Goal: Information Seeking & Learning: Learn about a topic

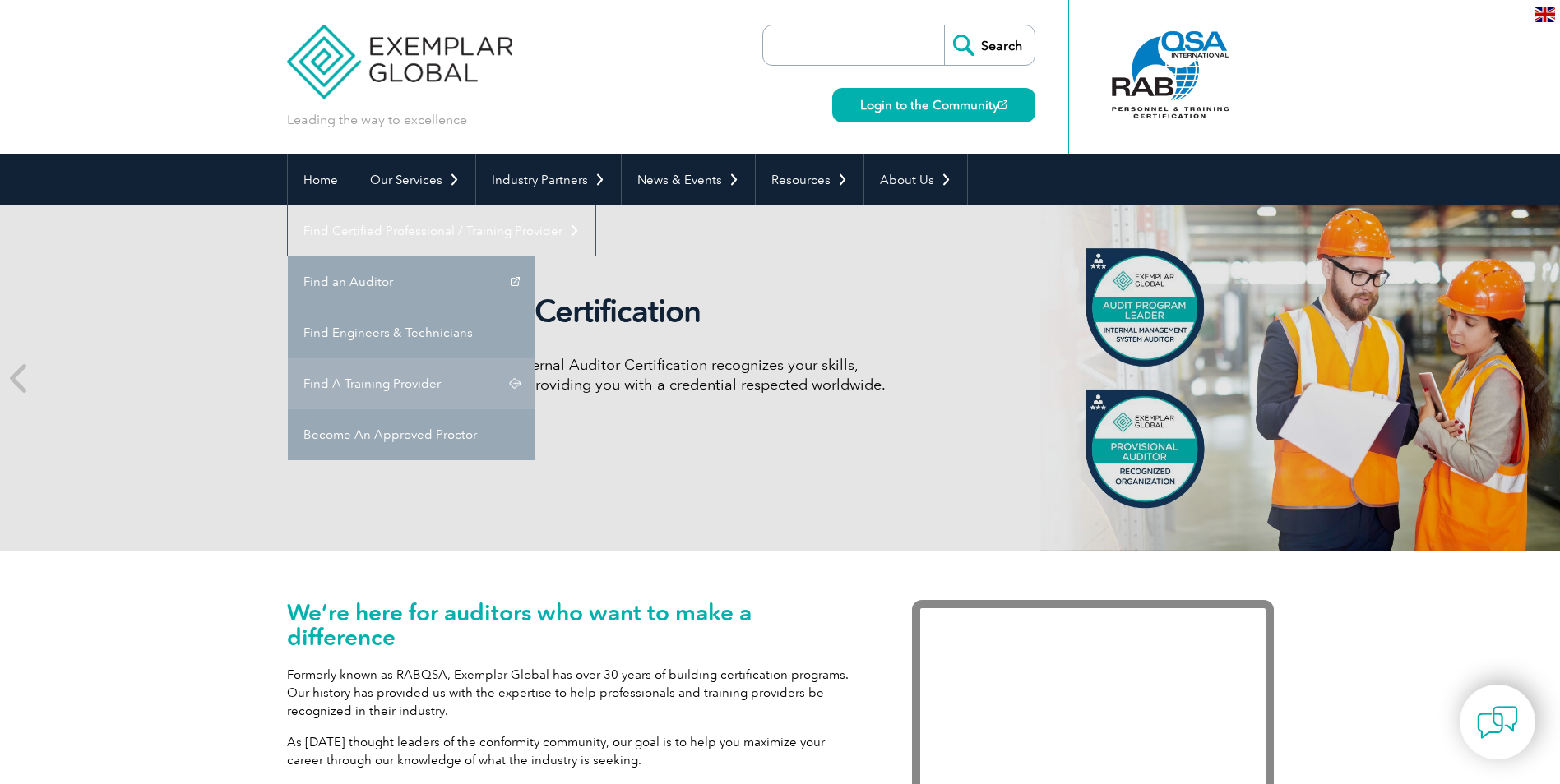
click at [534, 358] on link "Find A Training Provider" at bounding box center [411, 383] width 247 height 51
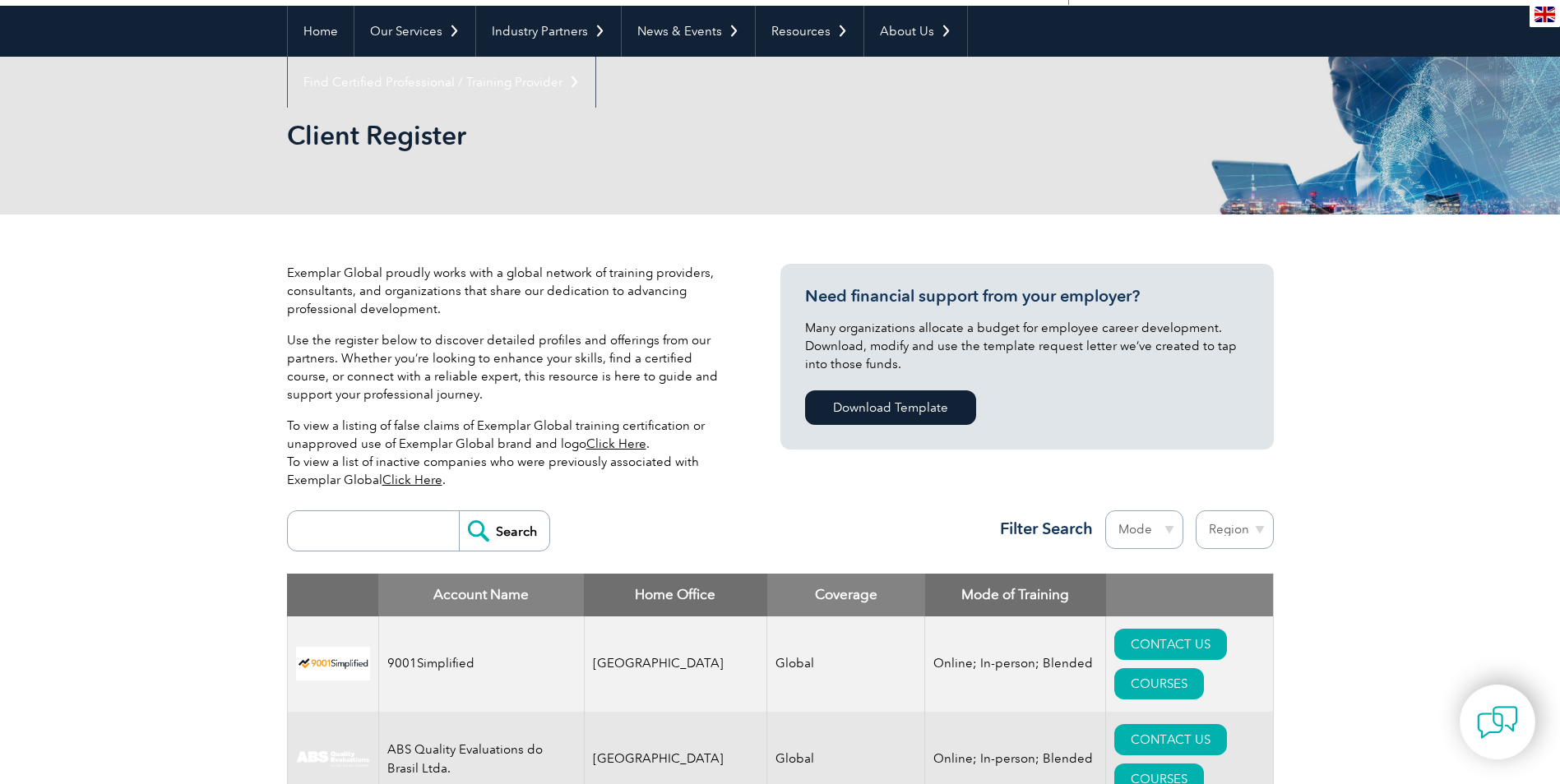
scroll to position [187, 0]
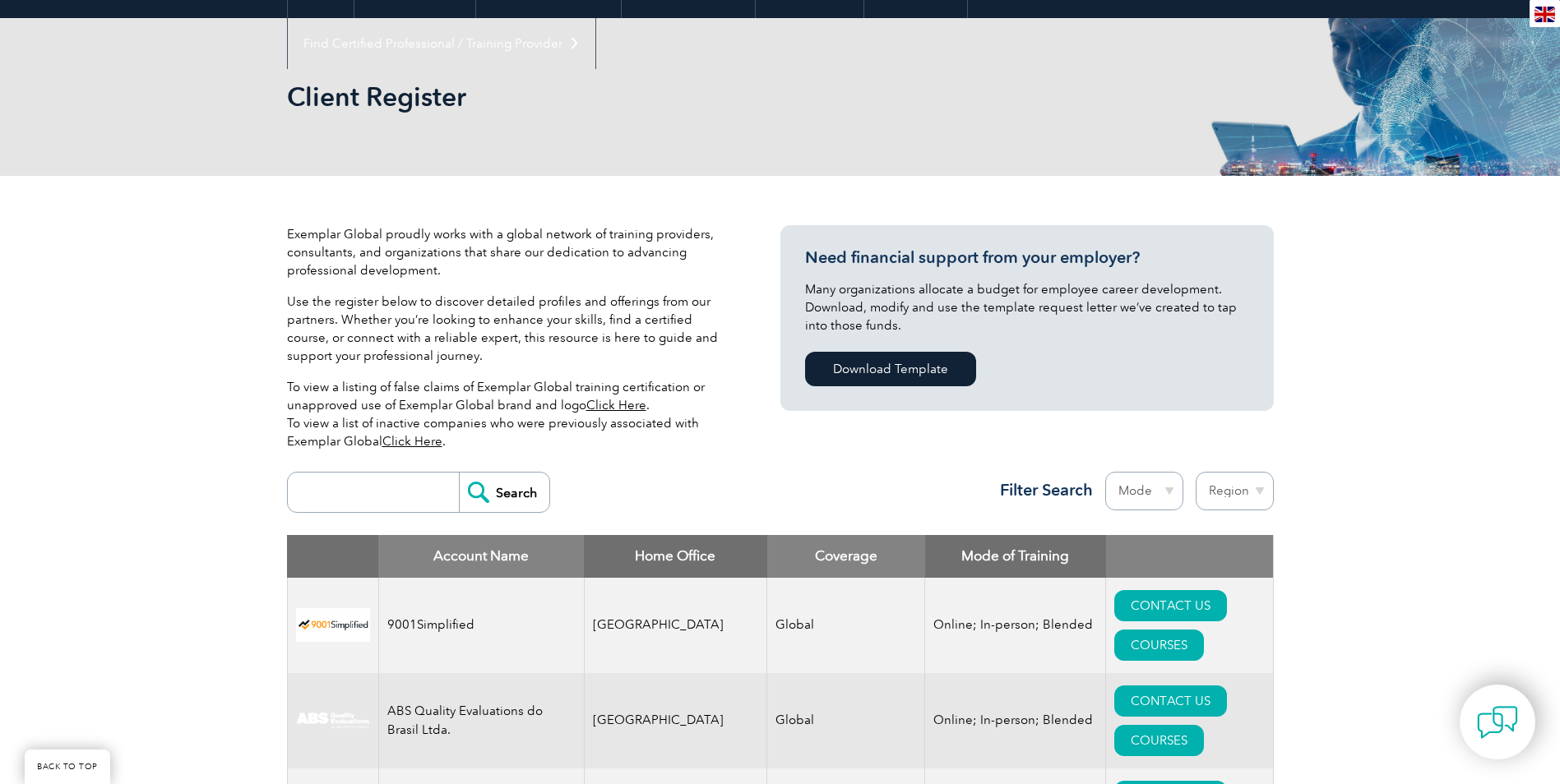
click at [1138, 491] on select "Mode Online In-person Blended" at bounding box center [1144, 491] width 78 height 38
click at [1231, 492] on select "Region Australia Bahrain Bangladesh Brazil Canada Colombia Dominican Republic E…" at bounding box center [1235, 491] width 78 height 38
select select "[GEOGRAPHIC_DATA]"
click at [1196, 472] on select "Region Australia Bahrain Bangladesh Brazil Canada Colombia Dominican Republic E…" at bounding box center [1235, 491] width 78 height 38
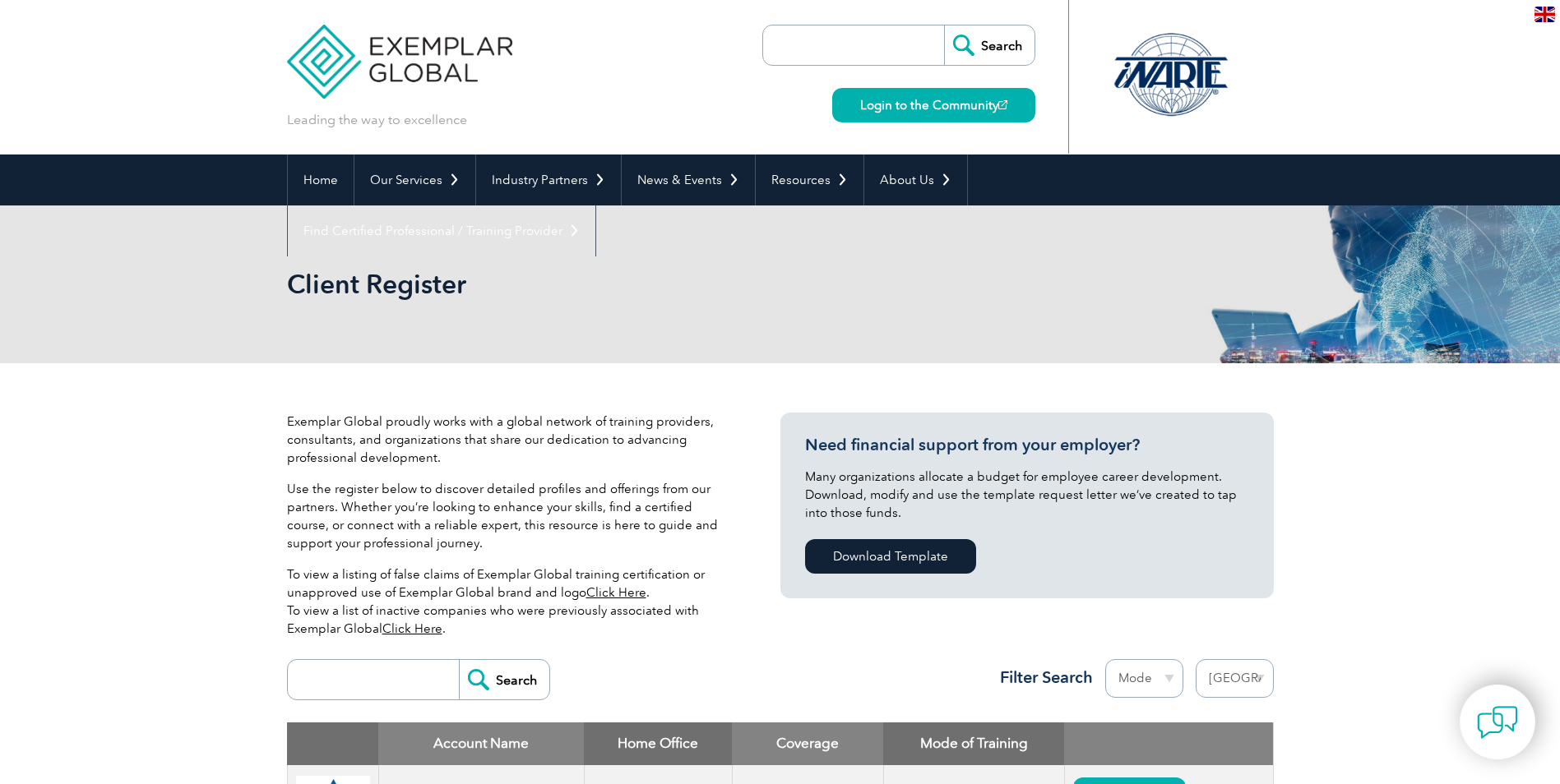
select select "[GEOGRAPHIC_DATA]"
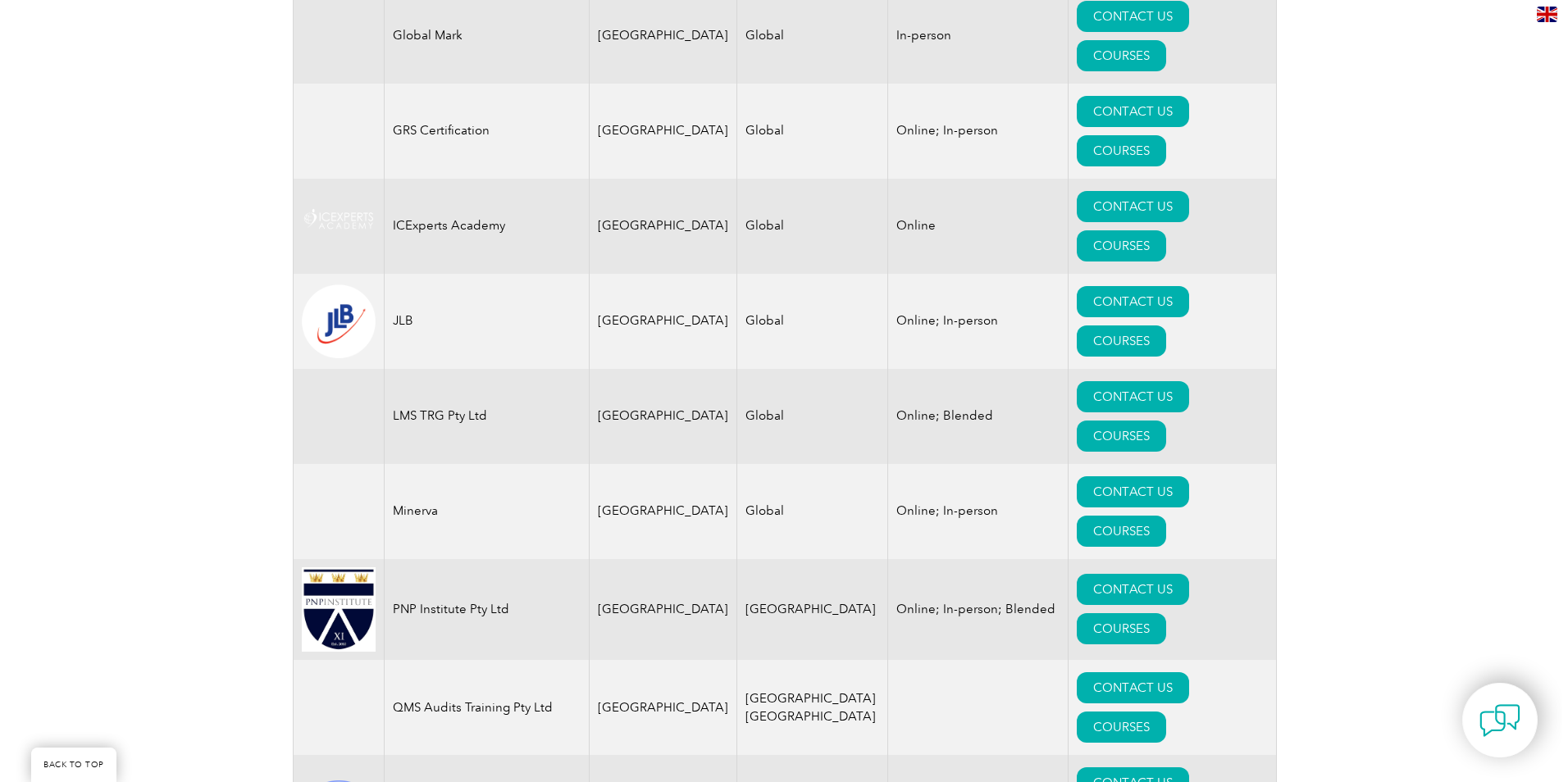
scroll to position [1623, 0]
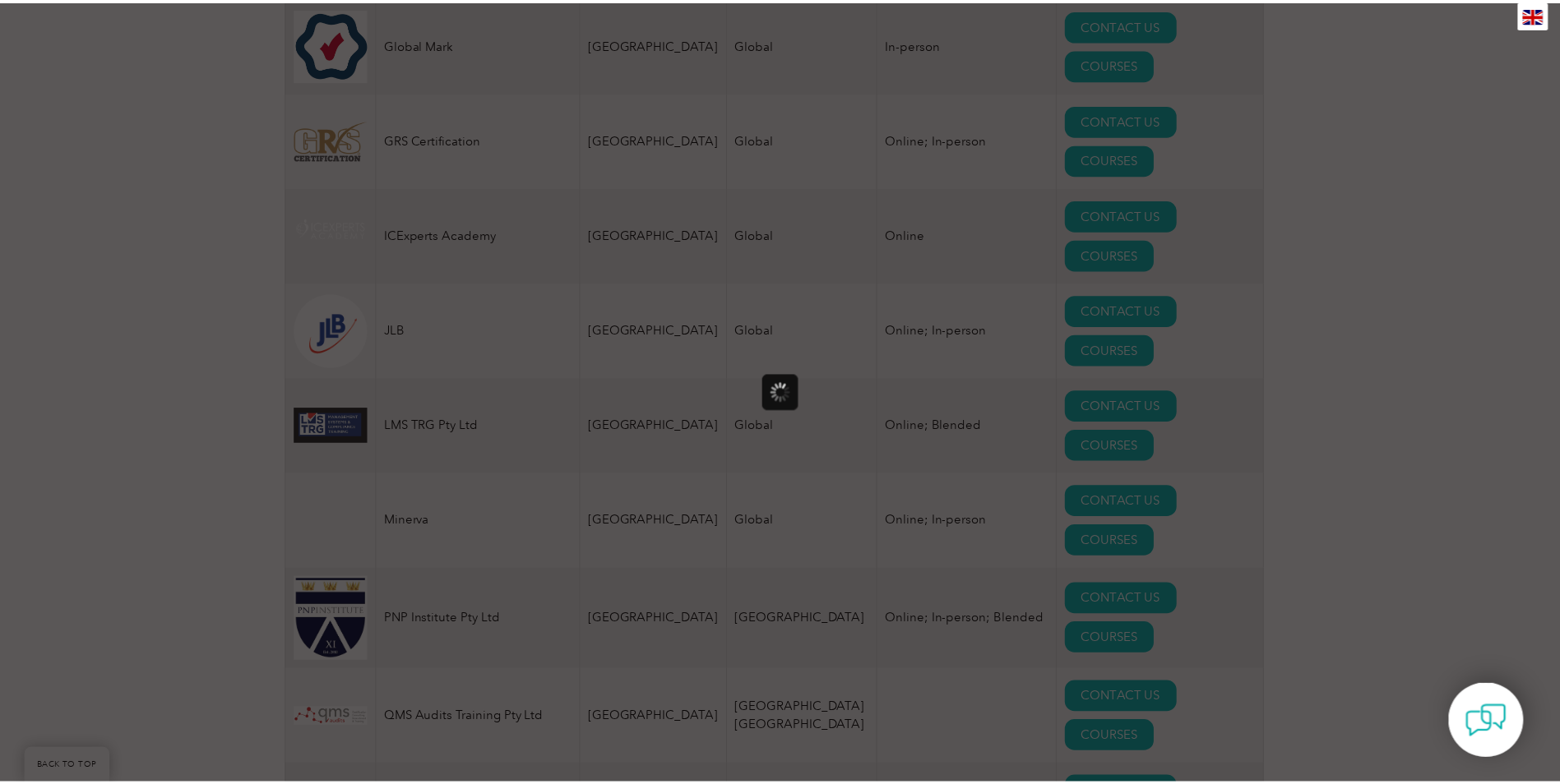
scroll to position [0, 0]
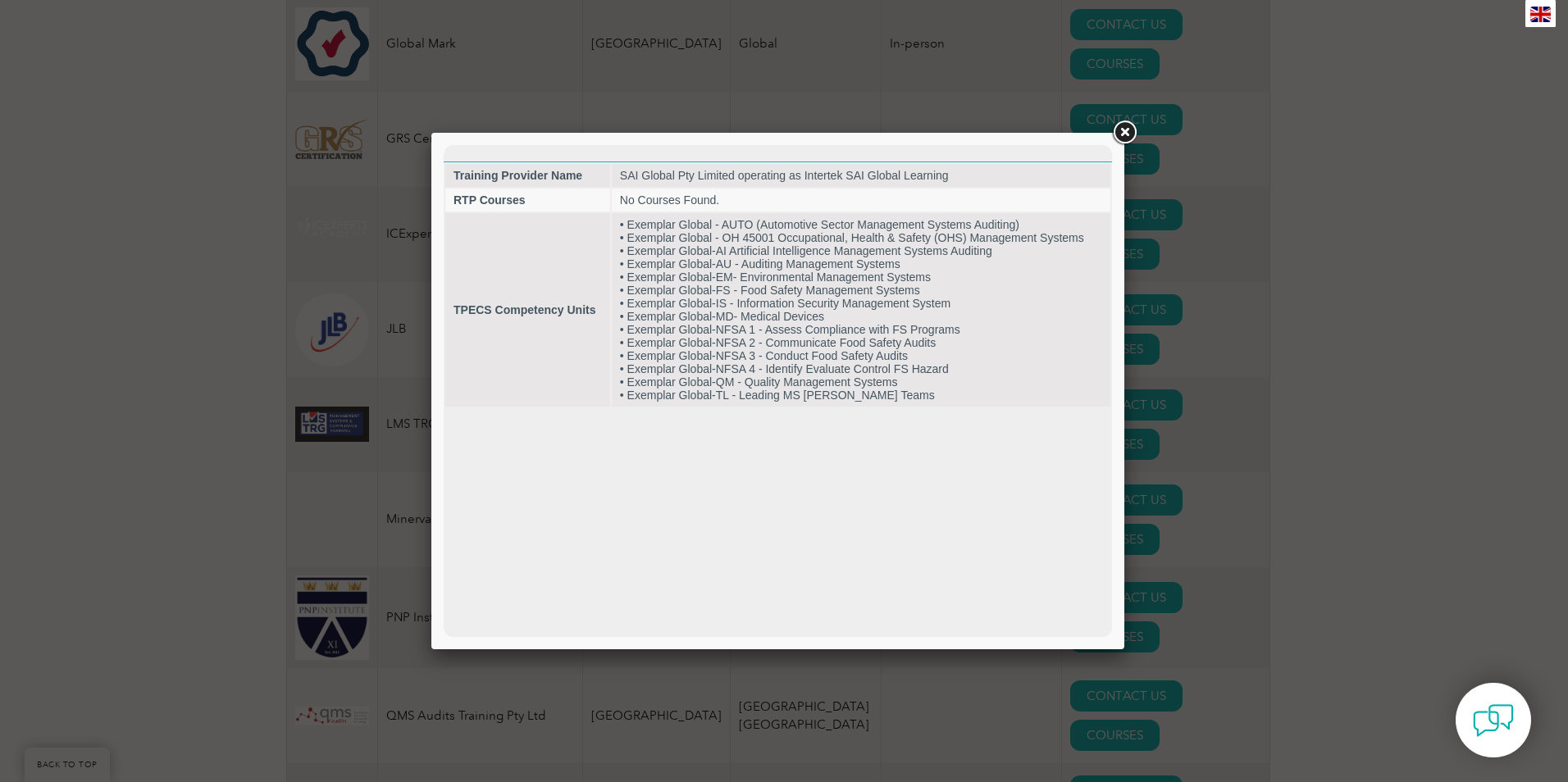
click at [1122, 129] on link at bounding box center [1125, 133] width 30 height 30
